Goal: Information Seeking & Learning: Learn about a topic

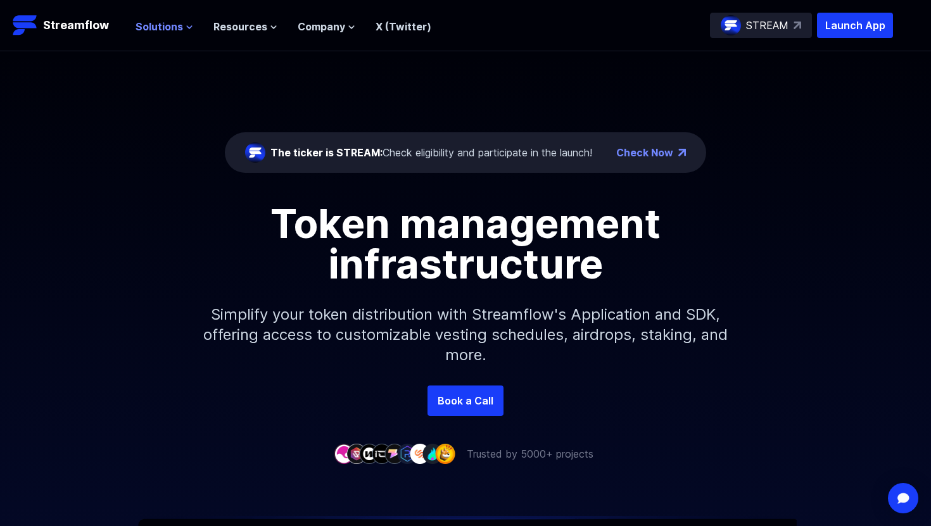
click at [180, 24] on span "Solutions" at bounding box center [160, 26] width 48 height 15
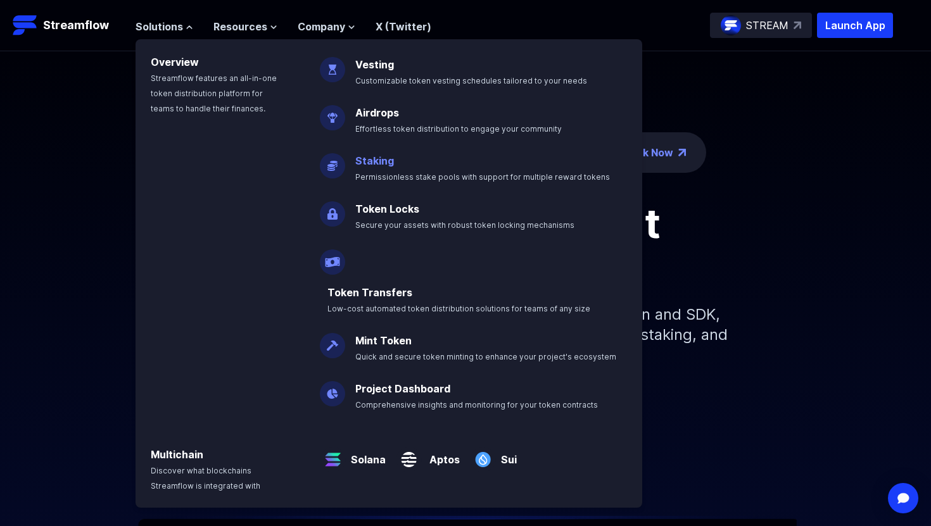
click at [385, 159] on link "Staking" at bounding box center [374, 161] width 39 height 13
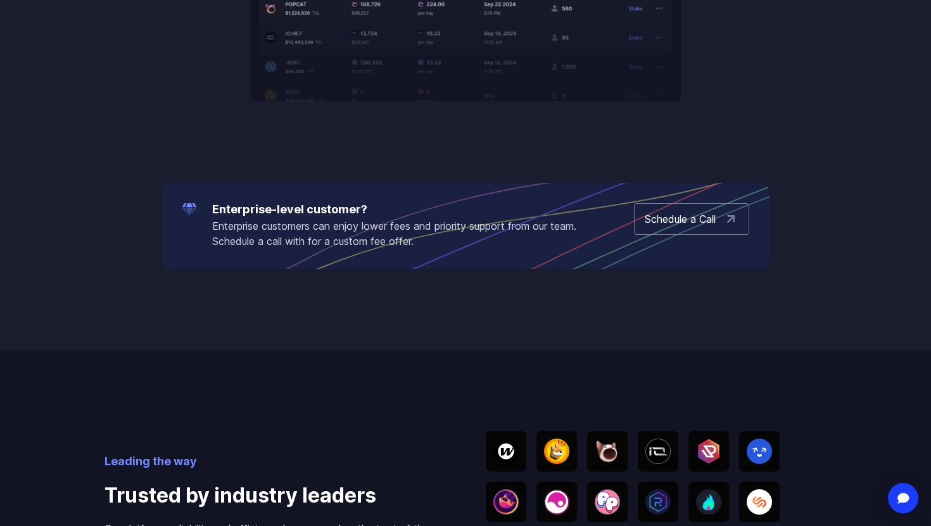
scroll to position [2146, 0]
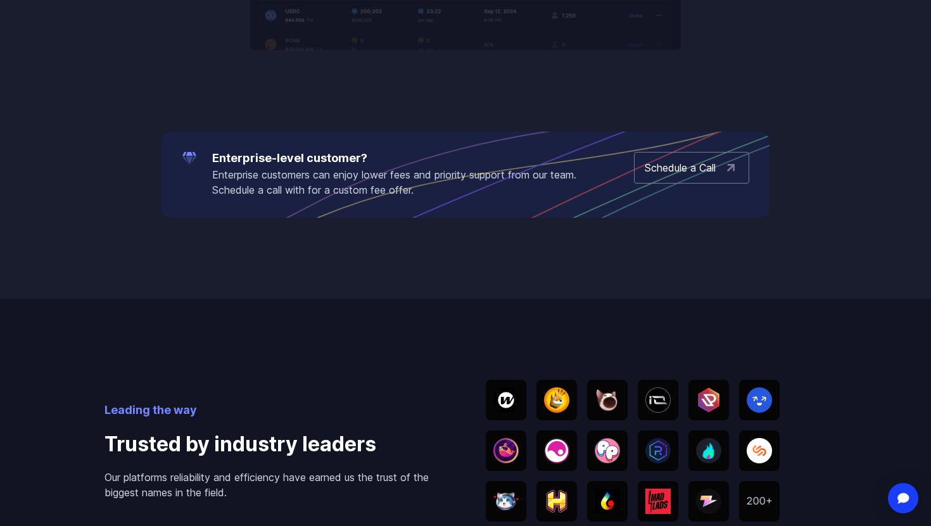
click at [224, 334] on div "Leading the way Trusted by industry leaders Our platforms reliability and effic…" at bounding box center [466, 451] width 722 height 304
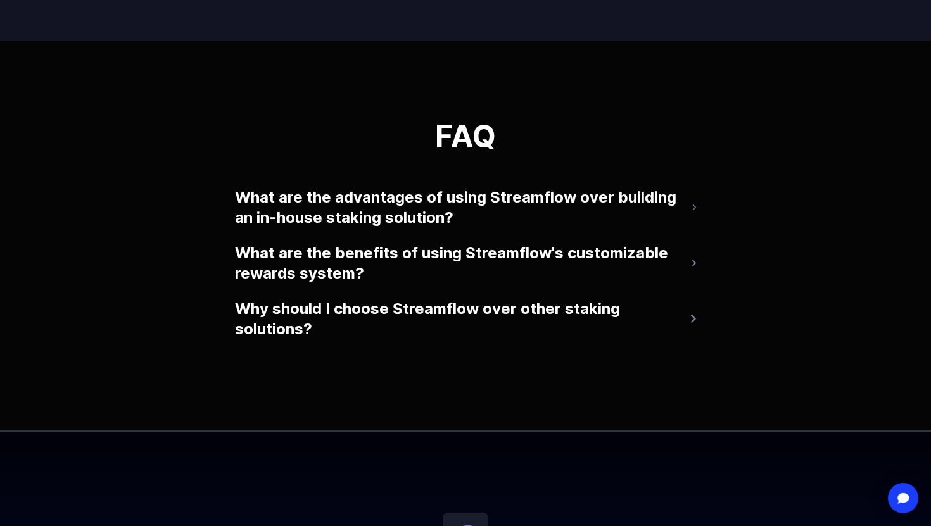
scroll to position [2735, 0]
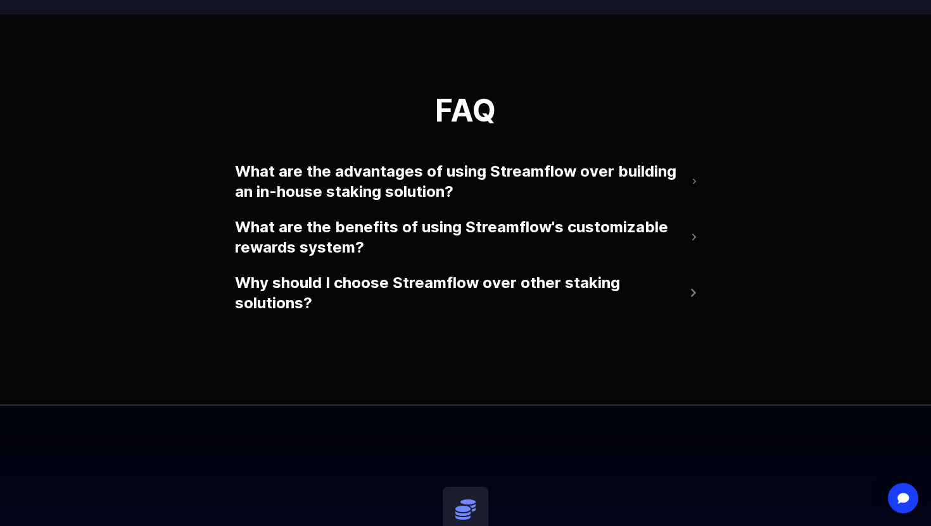
click at [428, 189] on button "What are the advantages of using Streamflow over building an in-house staking s…" at bounding box center [465, 181] width 461 height 51
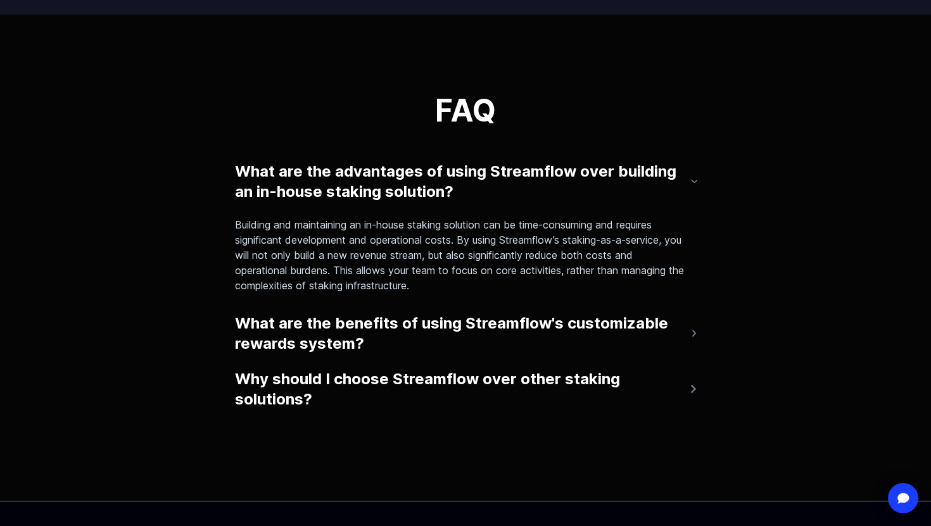
click at [293, 334] on button "What are the benefits of using Streamflow's customizable rewards system?" at bounding box center [465, 334] width 461 height 51
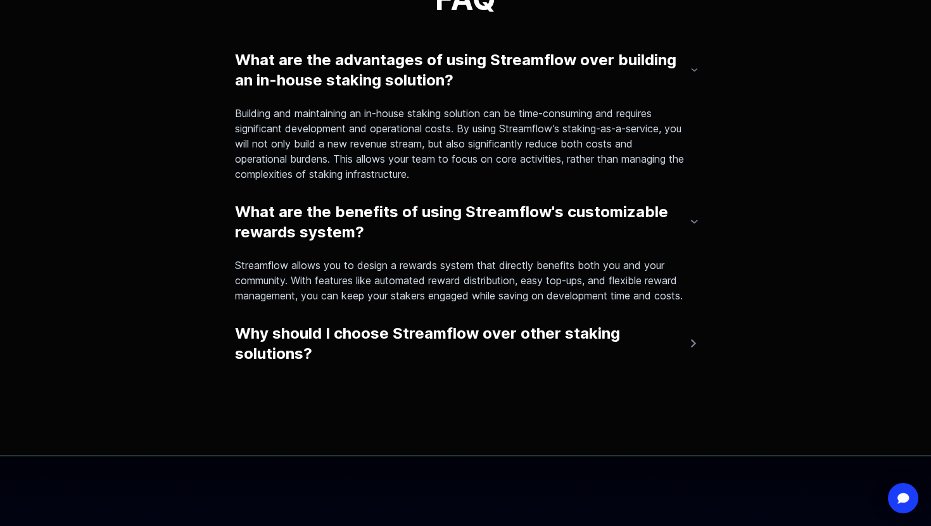
scroll to position [2879, 0]
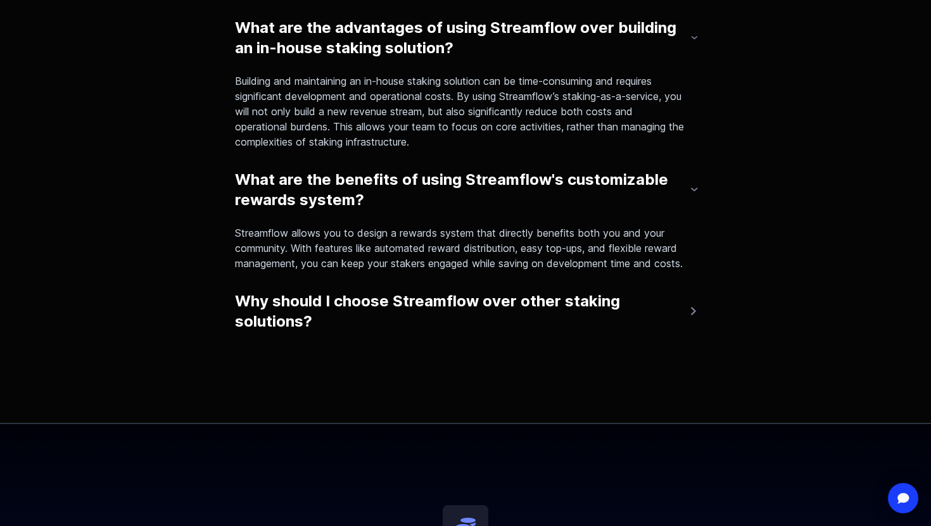
click at [288, 336] on button "Why should I choose Streamflow over other staking solutions?" at bounding box center [465, 311] width 461 height 51
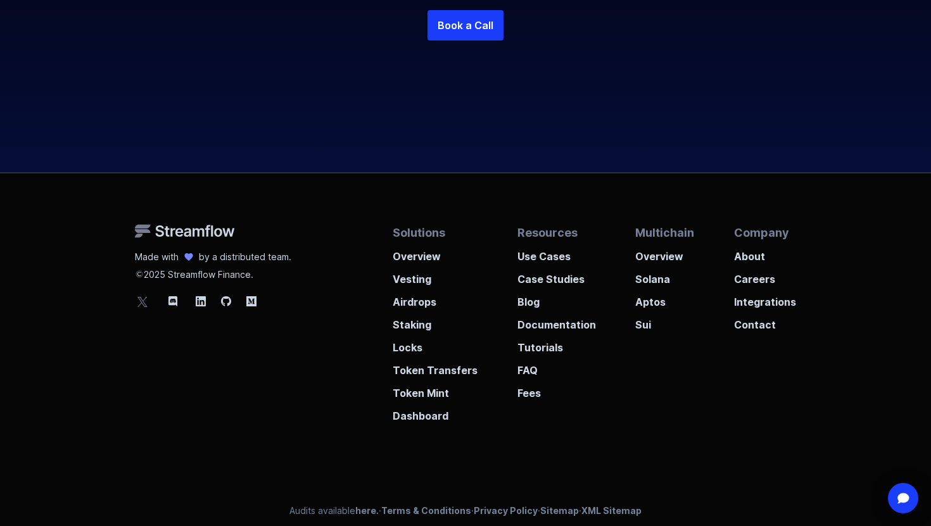
scroll to position [3598, 0]
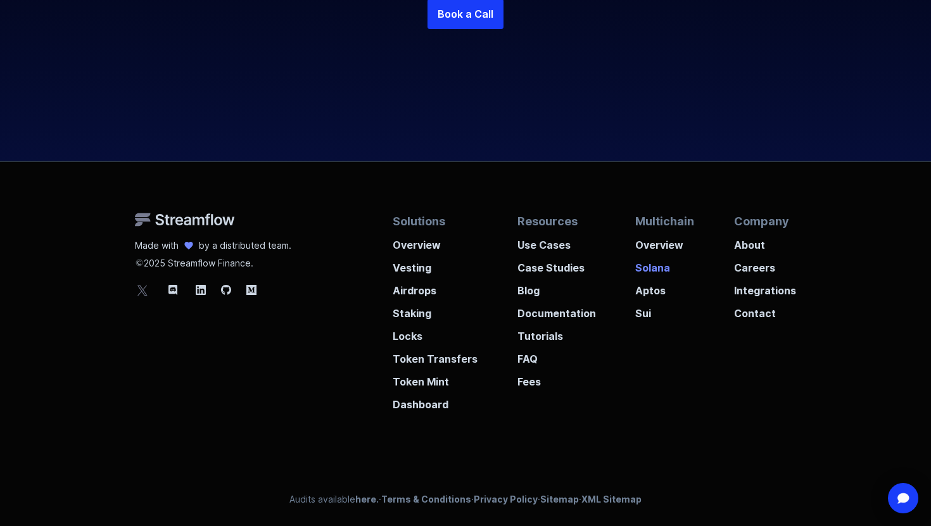
click at [661, 270] on p "Solana" at bounding box center [664, 264] width 59 height 23
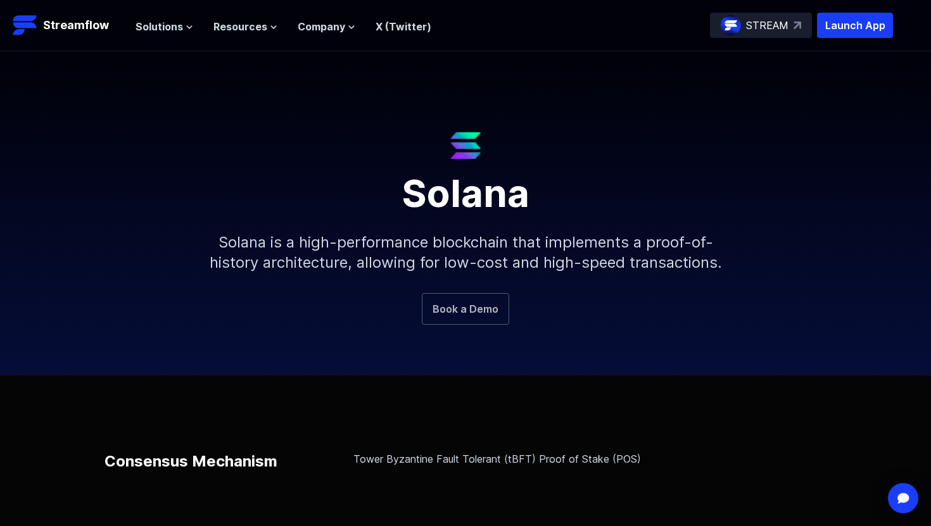
click at [489, 313] on link "Book a Demo" at bounding box center [465, 309] width 87 height 32
click at [856, 32] on p "Launch App" at bounding box center [855, 25] width 76 height 25
